Goal: Information Seeking & Learning: Learn about a topic

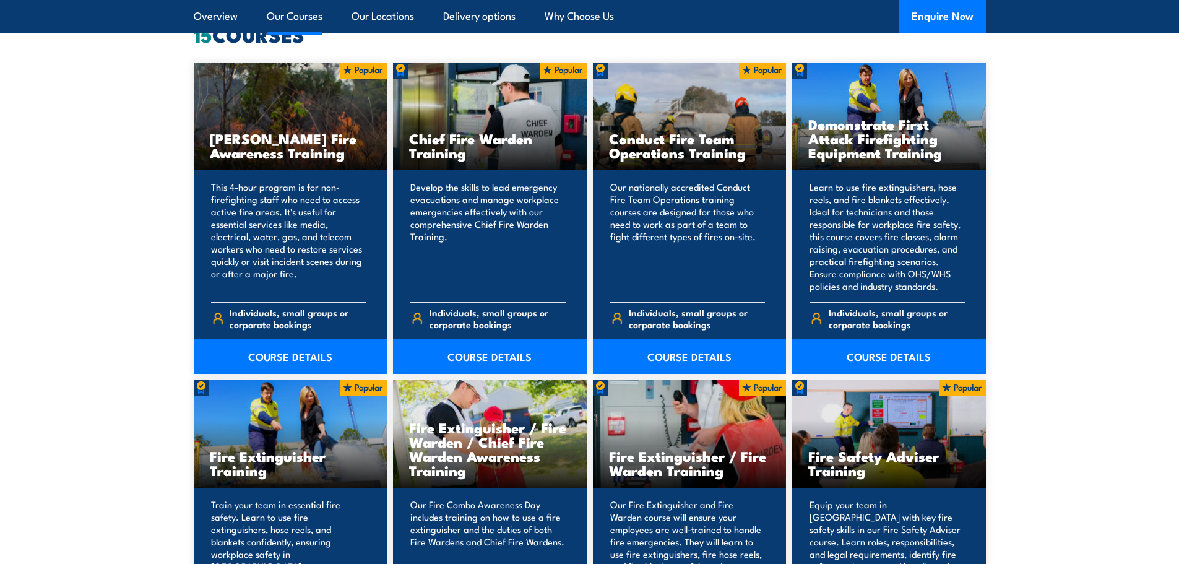
scroll to position [1176, 0]
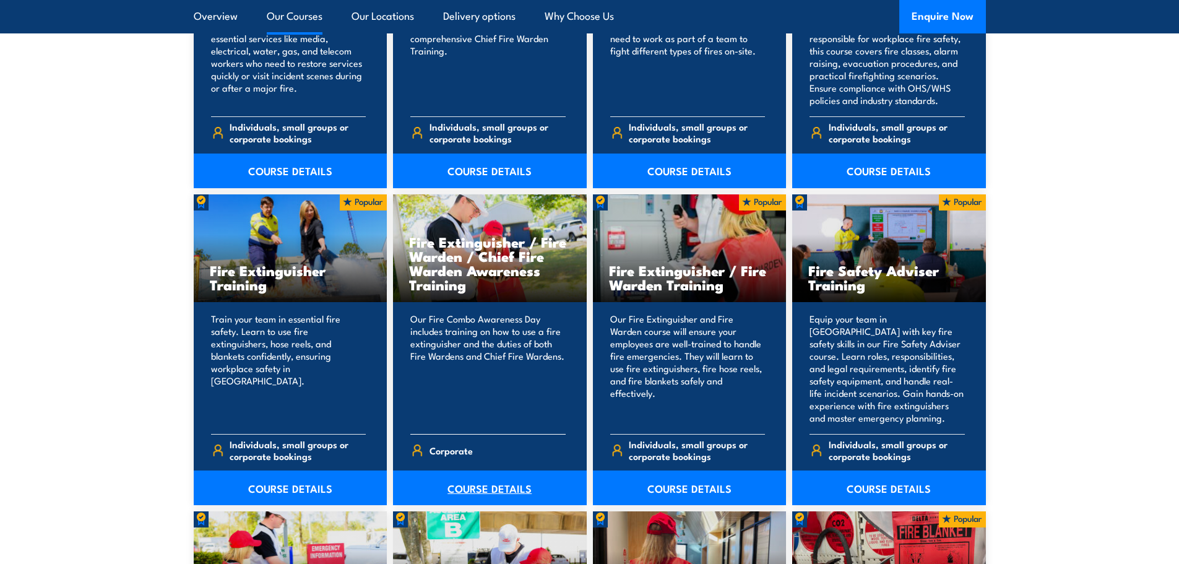
click at [485, 493] on link "COURSE DETAILS" at bounding box center [490, 487] width 194 height 35
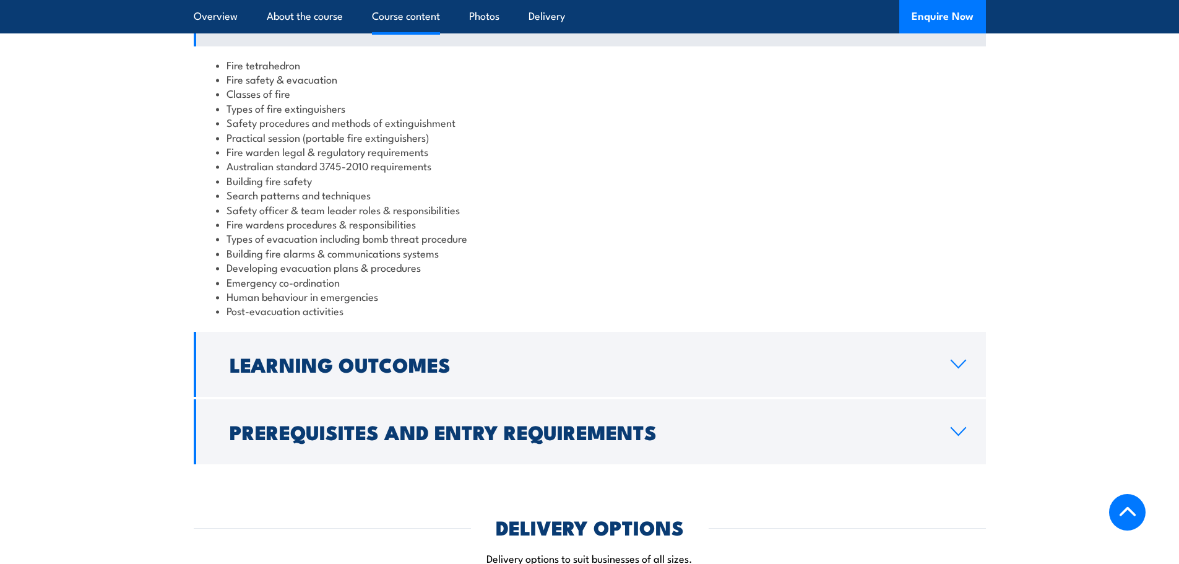
scroll to position [1238, 0]
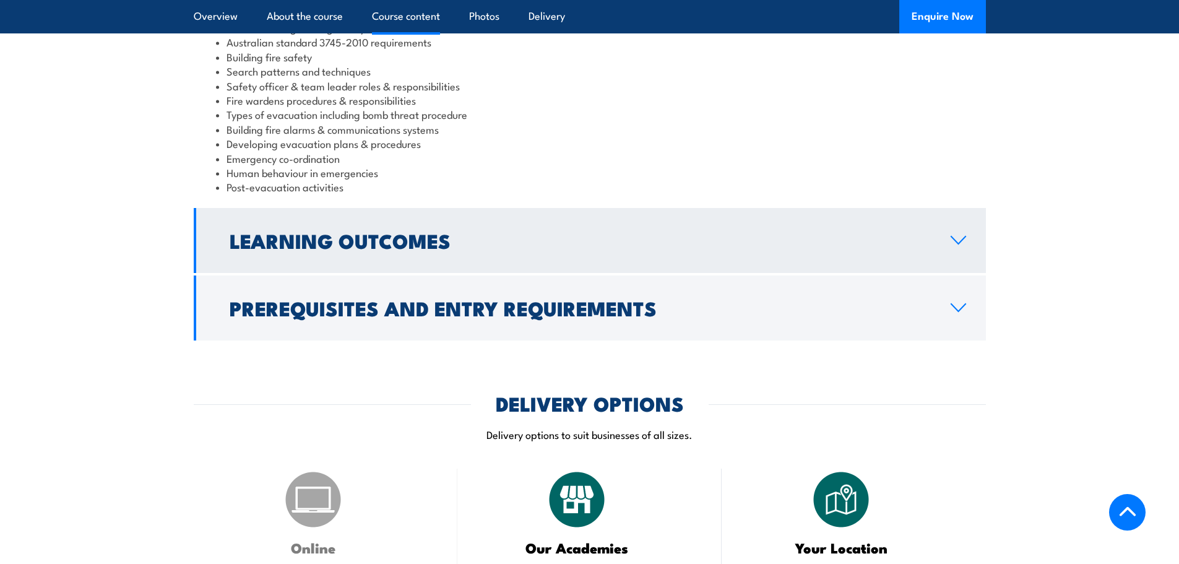
click at [403, 231] on h2 "Learning Outcomes" at bounding box center [580, 239] width 701 height 17
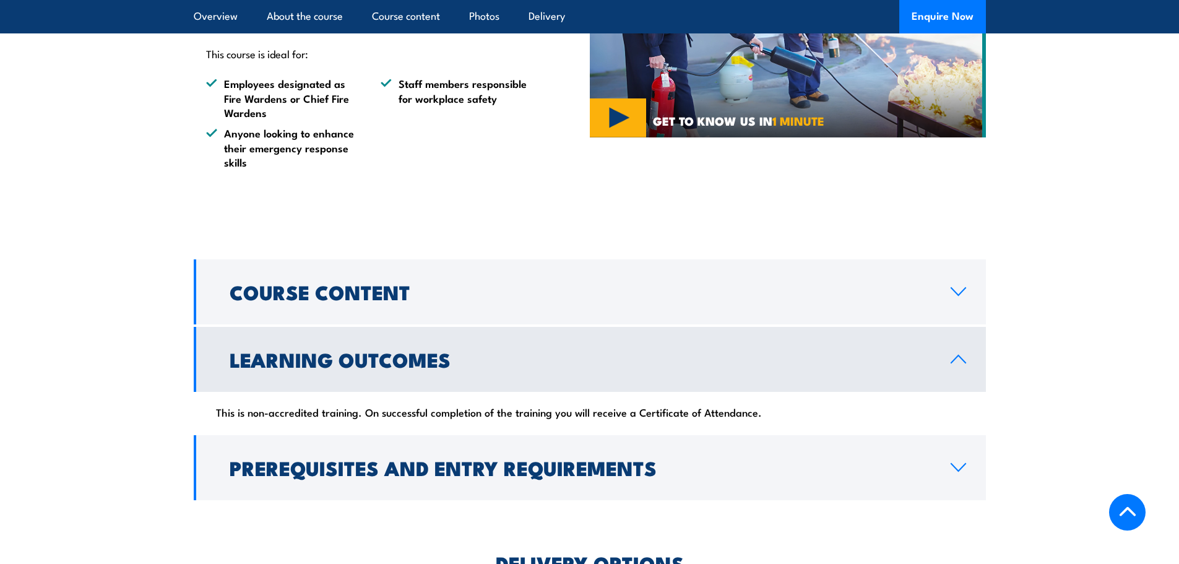
scroll to position [818, 0]
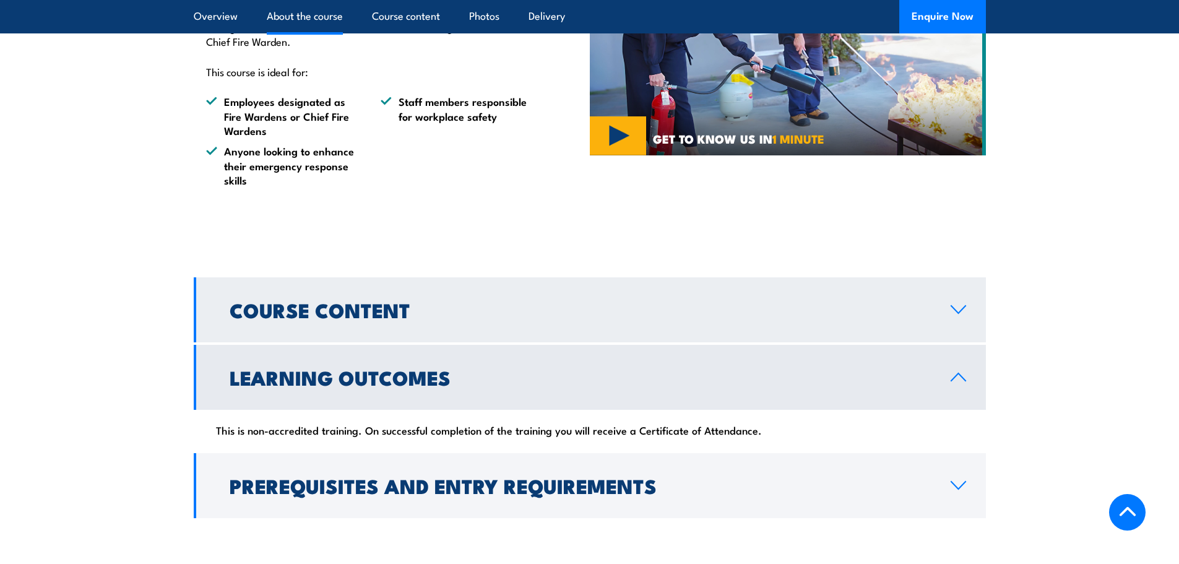
click at [446, 301] on h2 "Course Content" at bounding box center [580, 309] width 701 height 17
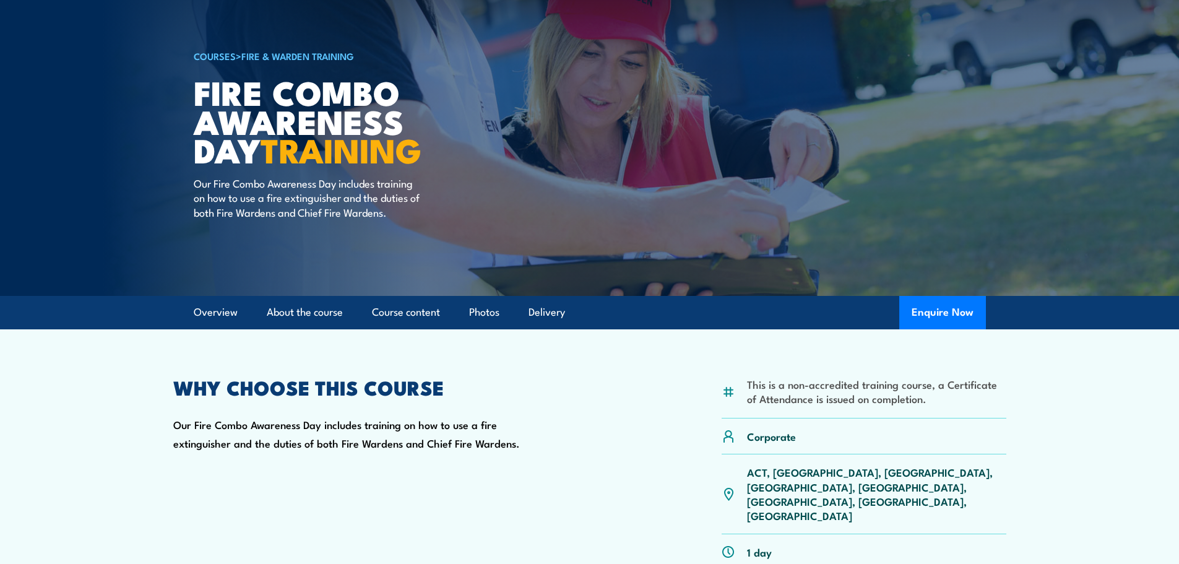
scroll to position [0, 0]
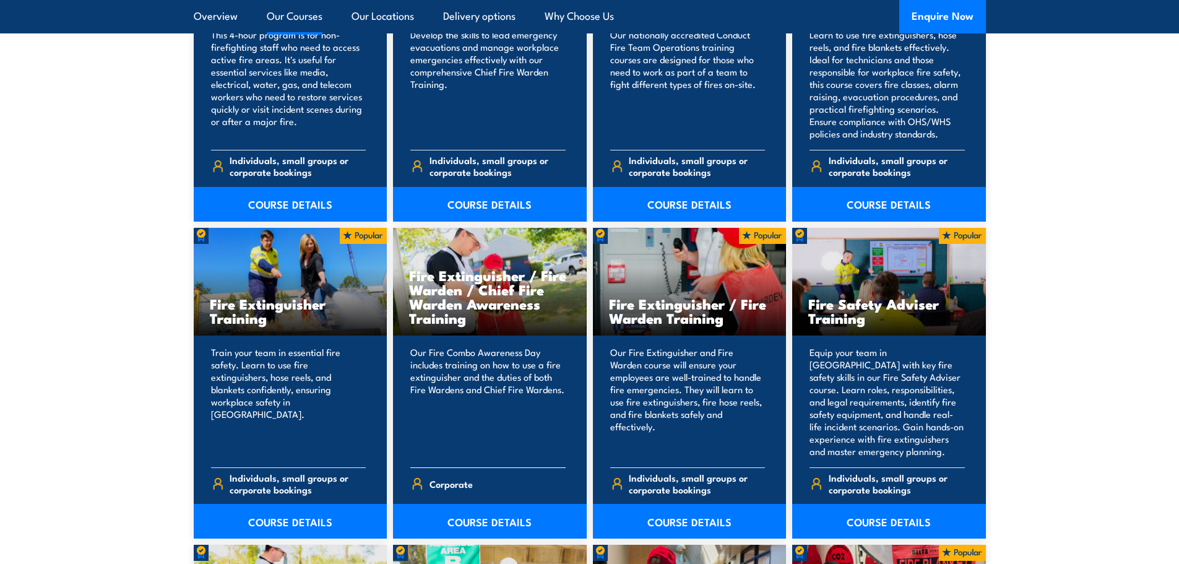
scroll to position [1176, 0]
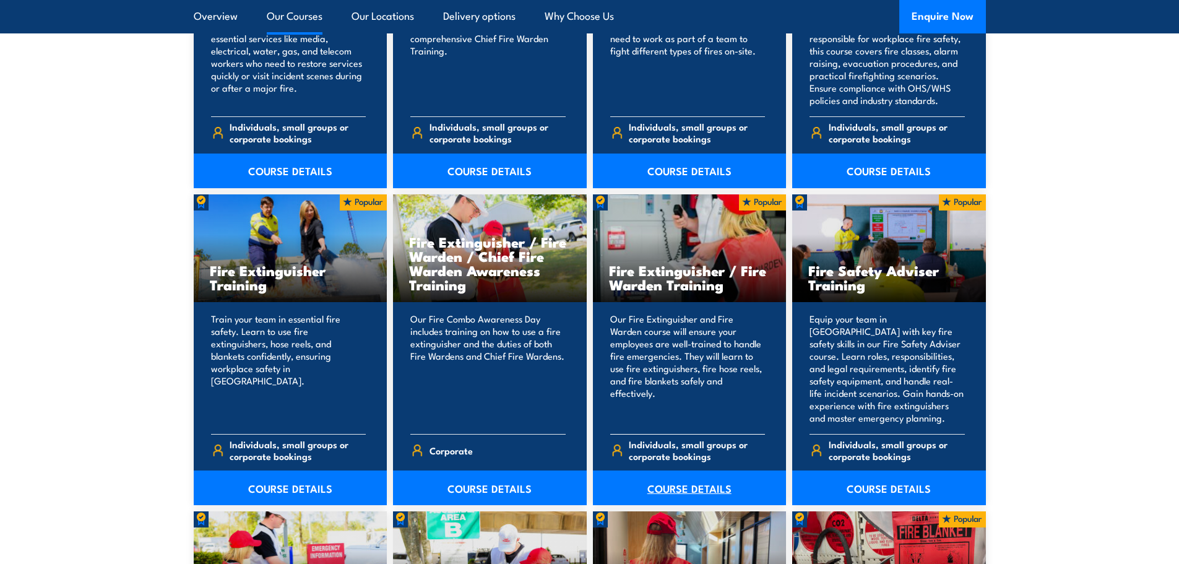
click at [681, 485] on link "COURSE DETAILS" at bounding box center [690, 487] width 194 height 35
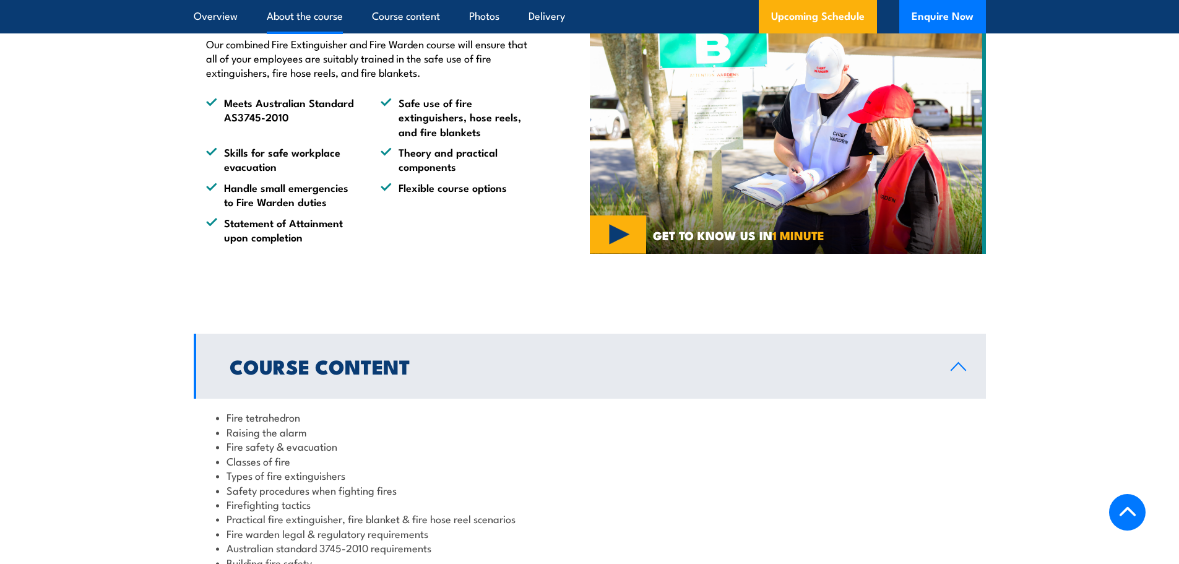
scroll to position [371, 0]
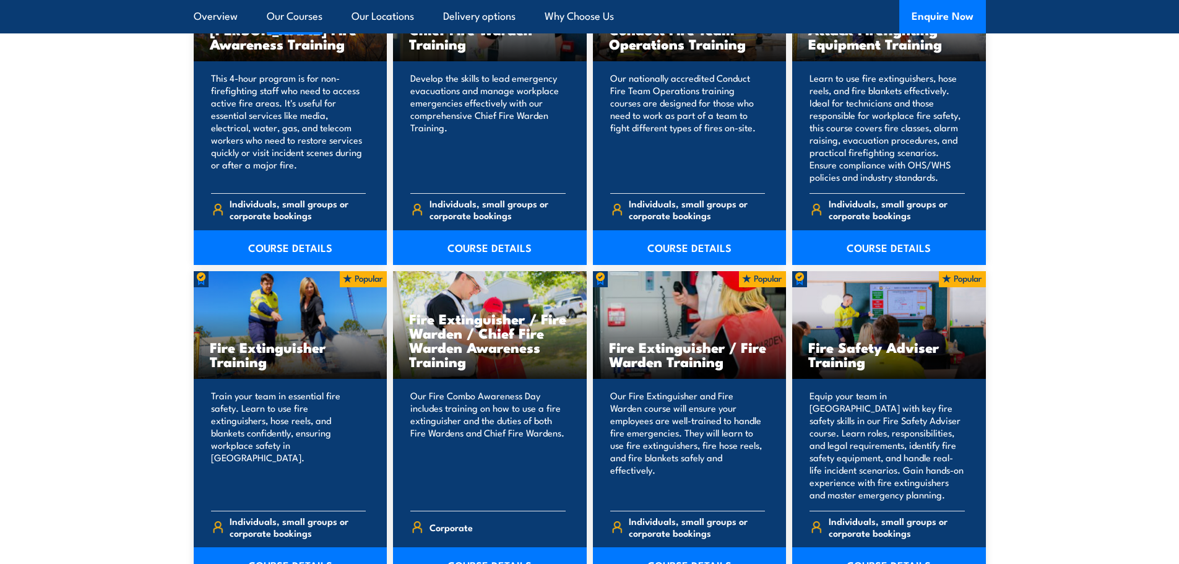
scroll to position [928, 0]
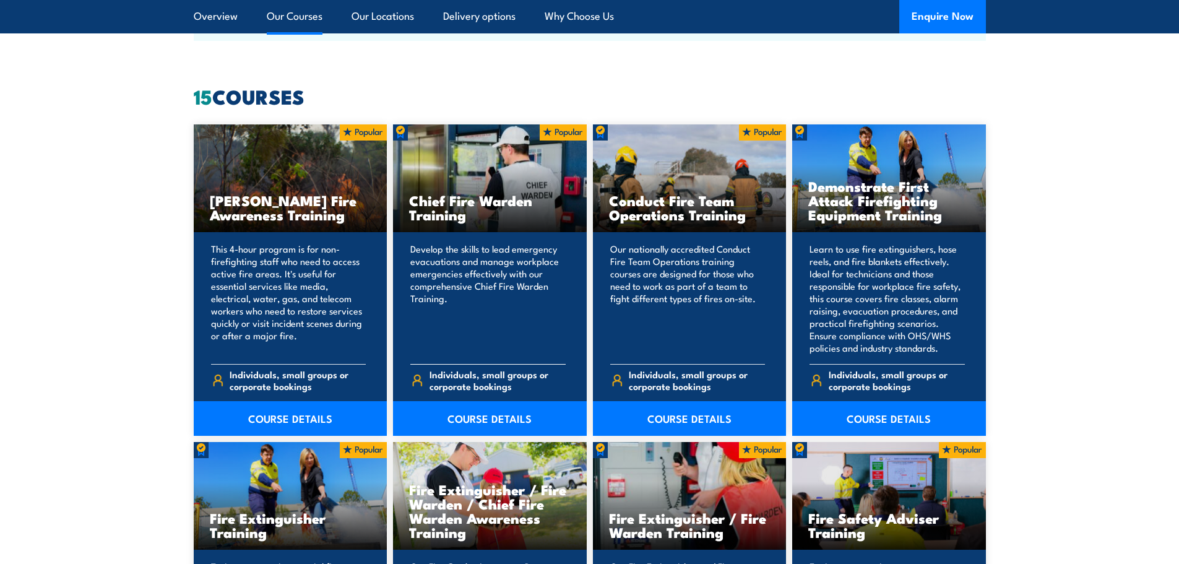
click at [483, 379] on span "Individuals, small groups or corporate bookings" at bounding box center [497, 380] width 136 height 24
click at [476, 421] on link "COURSE DETAILS" at bounding box center [490, 418] width 194 height 35
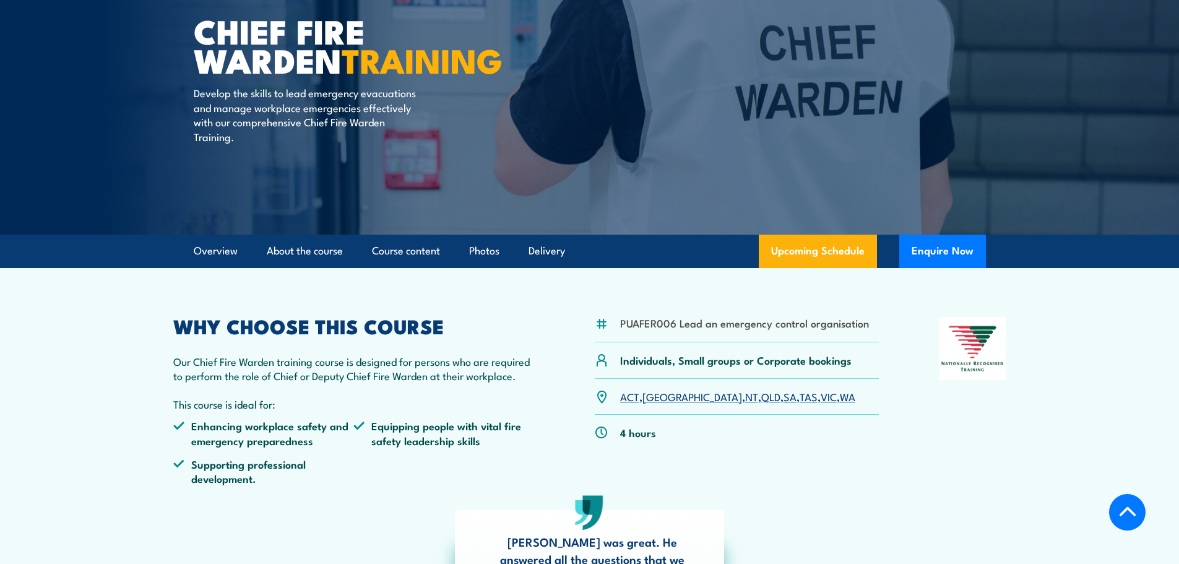
scroll to position [248, 0]
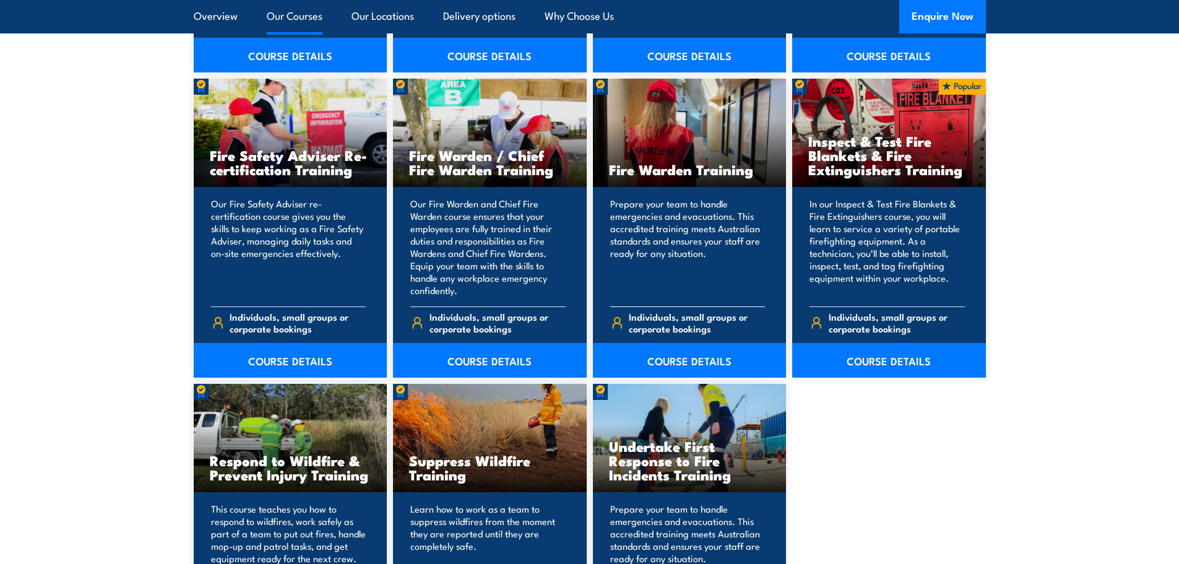
scroll to position [1609, 0]
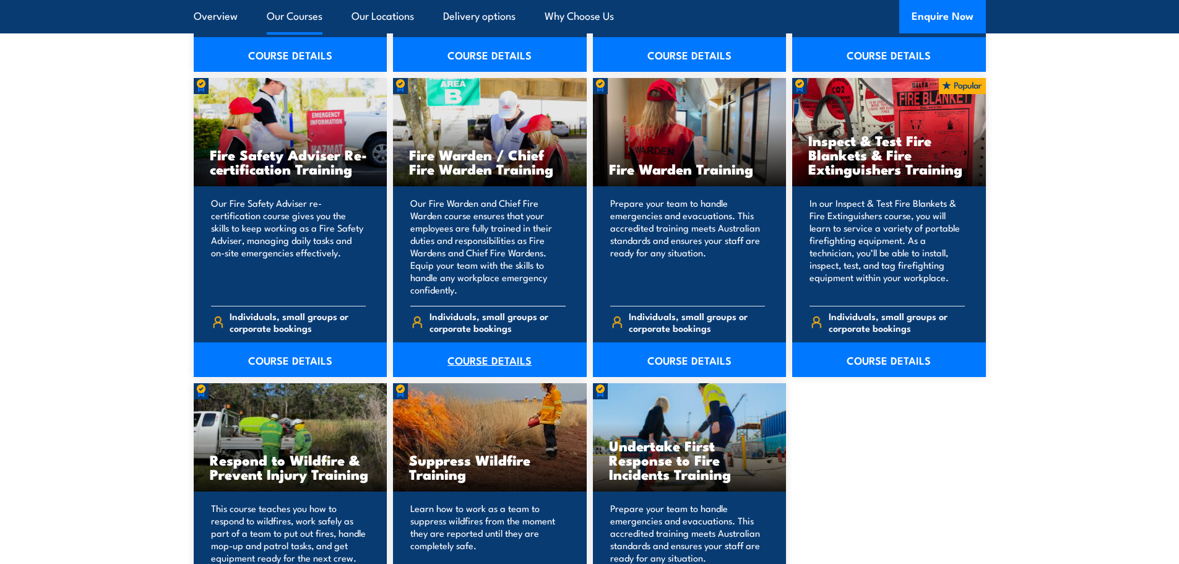
click at [509, 368] on link "COURSE DETAILS" at bounding box center [490, 359] width 194 height 35
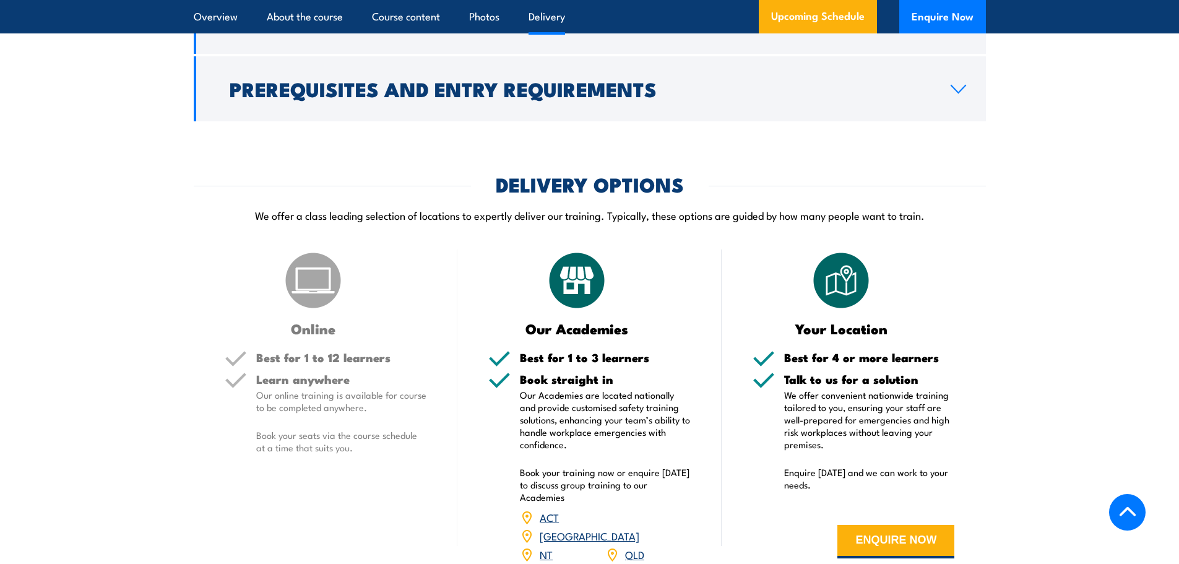
scroll to position [1361, 0]
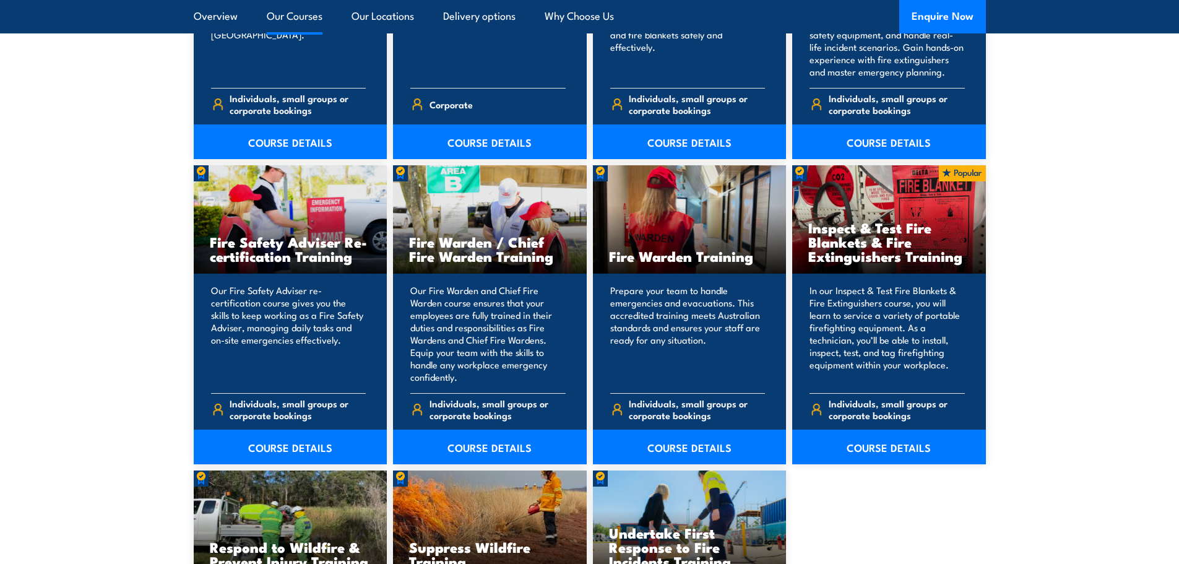
scroll to position [1485, 0]
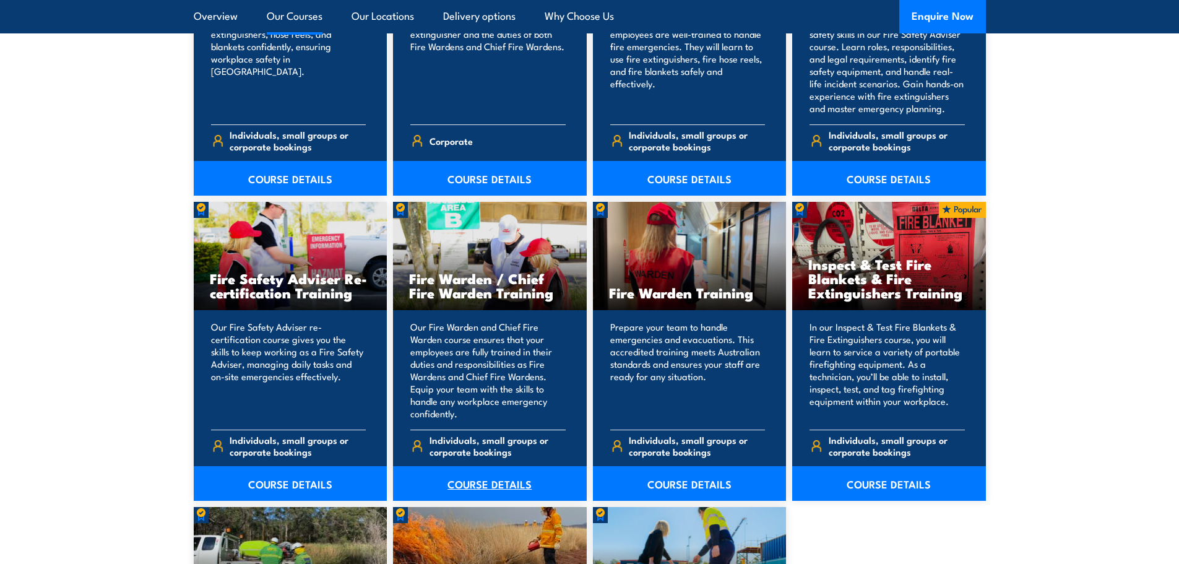
click at [518, 487] on link "COURSE DETAILS" at bounding box center [490, 483] width 194 height 35
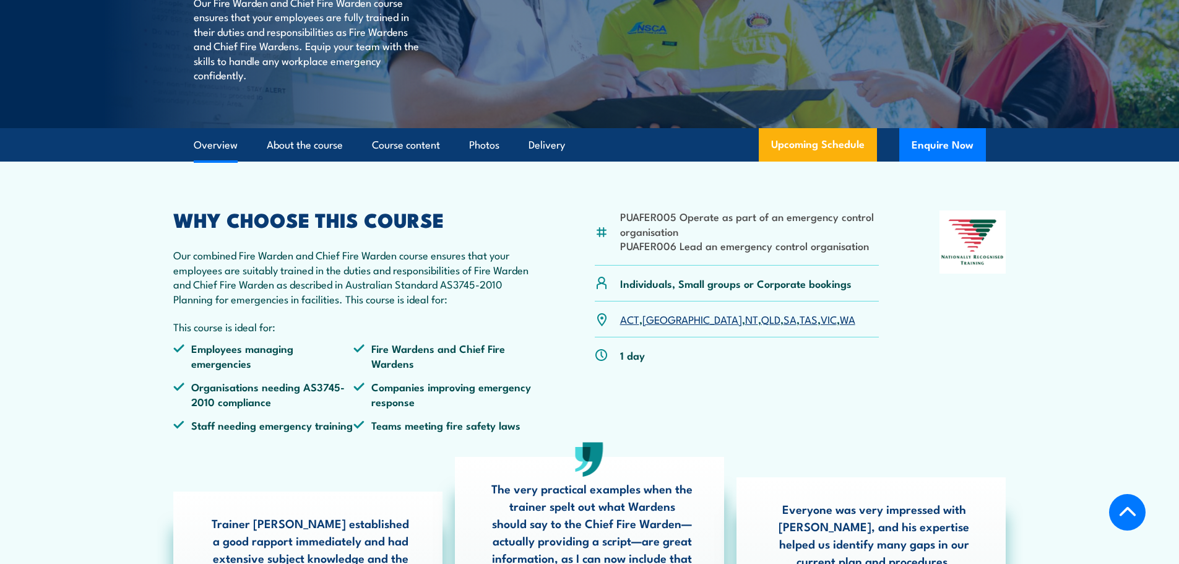
scroll to position [371, 0]
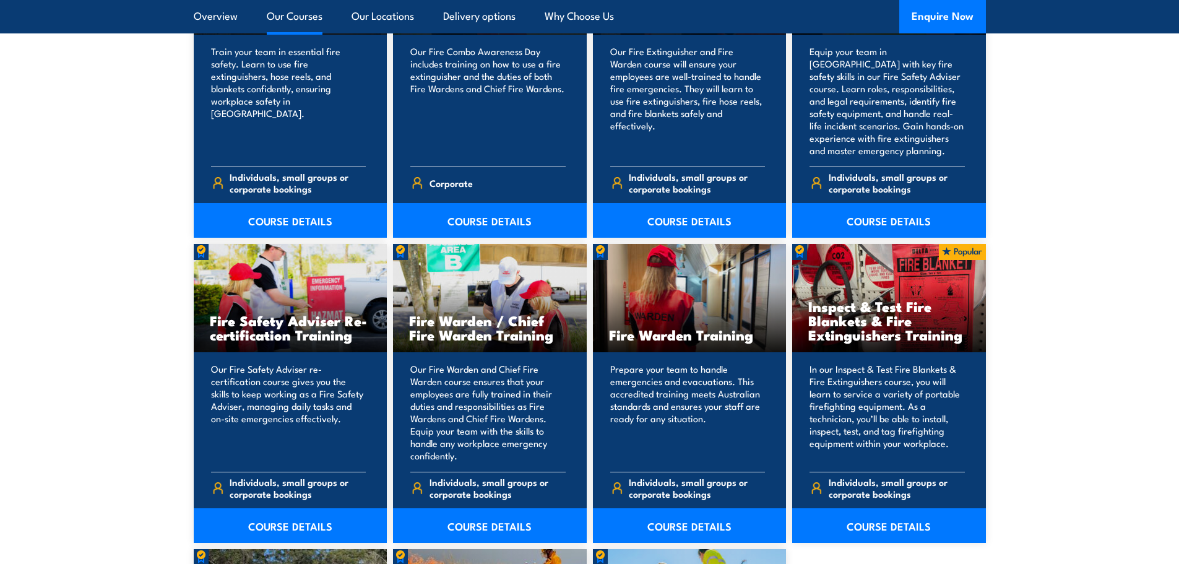
scroll to position [1485, 0]
